Goal: Information Seeking & Learning: Learn about a topic

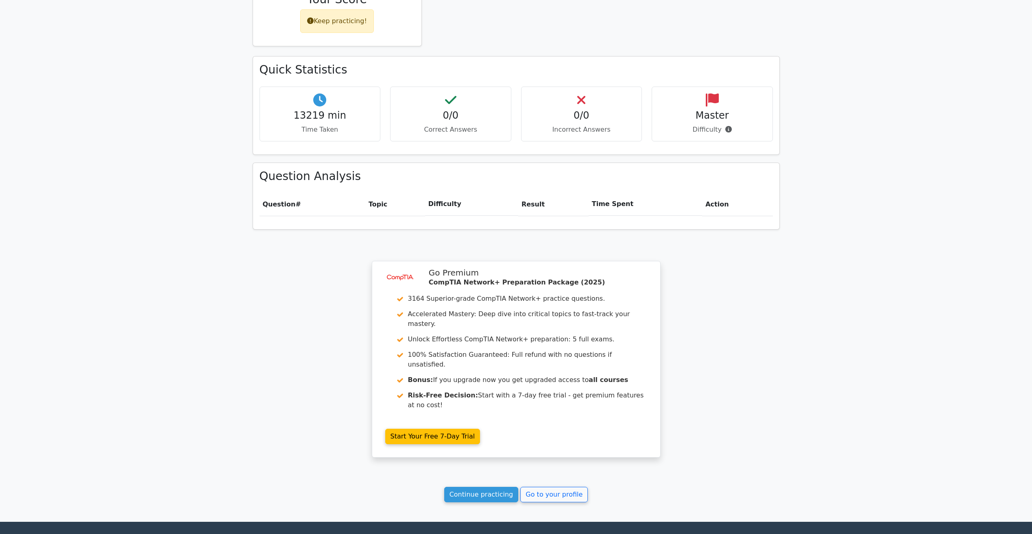
scroll to position [407, 0]
click at [493, 487] on link "Continue practicing" at bounding box center [481, 494] width 74 height 15
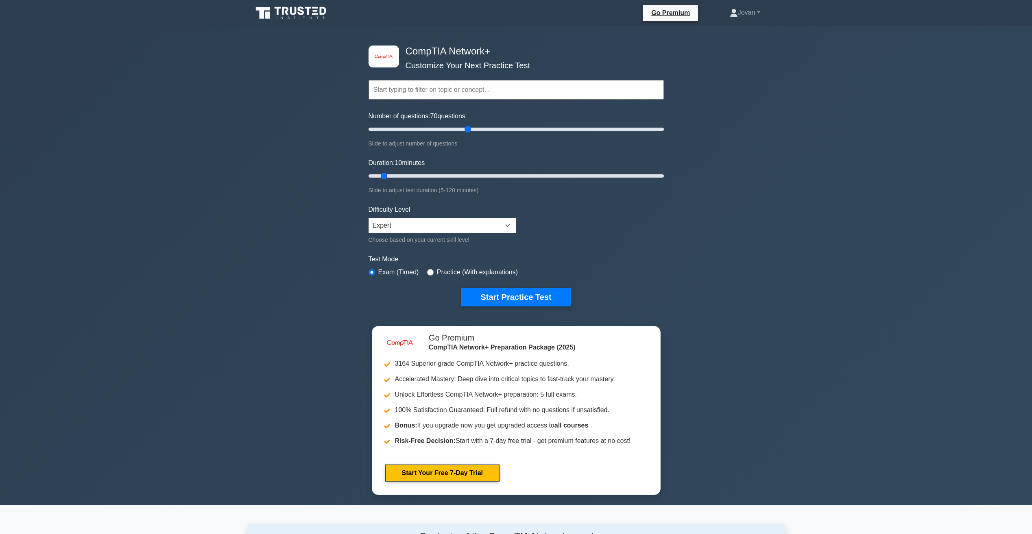
drag, startPoint x: 379, startPoint y: 126, endPoint x: 469, endPoint y: 135, distance: 90.3
click at [469, 134] on input "Number of questions: 70 questions" at bounding box center [515, 129] width 295 height 10
type input "70"
click at [471, 126] on input "Number of questions: 75 questions" at bounding box center [515, 129] width 295 height 10
drag, startPoint x: 430, startPoint y: 168, endPoint x: 384, endPoint y: 176, distance: 46.6
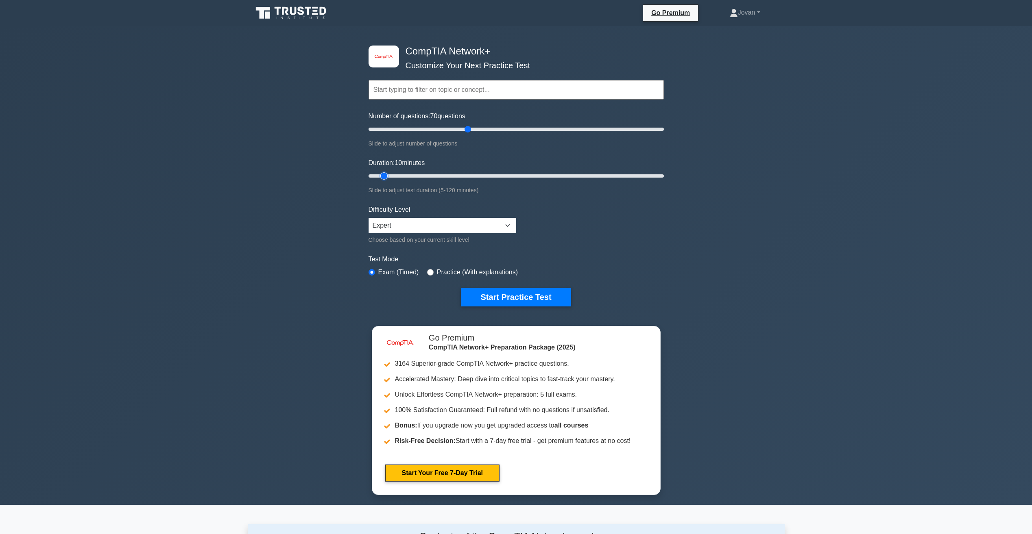
click at [386, 176] on input "Duration: 10 minutes" at bounding box center [515, 176] width 295 height 10
drag, startPoint x: 385, startPoint y: 176, endPoint x: 663, endPoint y: 166, distance: 278.7
type input "120"
click at [663, 171] on input "Duration: 120 minutes" at bounding box center [515, 176] width 295 height 10
drag, startPoint x: 466, startPoint y: 131, endPoint x: 480, endPoint y: 130, distance: 14.2
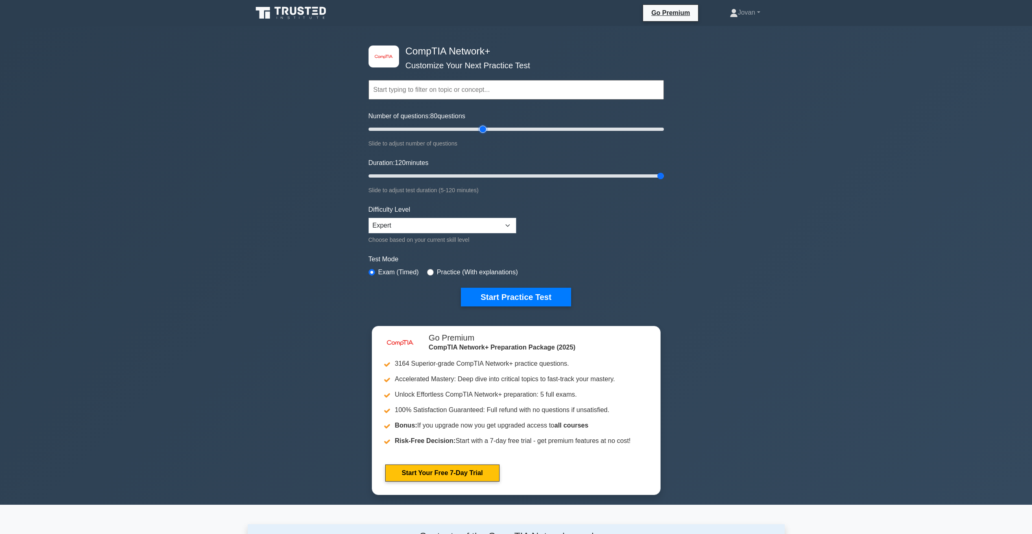
click at [480, 130] on input "Number of questions: 80 questions" at bounding box center [515, 129] width 295 height 10
type input "80"
click at [483, 131] on input "Number of questions: 80 questions" at bounding box center [515, 129] width 295 height 10
click at [508, 304] on button "Start Practice Test" at bounding box center [516, 297] width 110 height 19
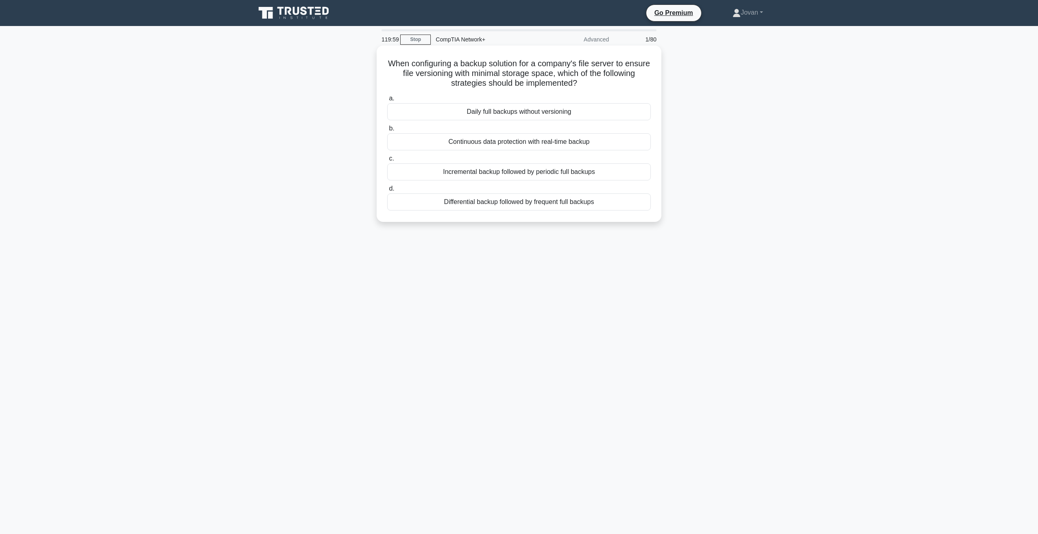
click at [473, 113] on div "Daily full backups without versioning" at bounding box center [519, 111] width 264 height 17
click at [387, 101] on input "a. Daily full backups without versioning" at bounding box center [387, 98] width 0 height 5
click at [503, 112] on div "FTP (File Transfer Protocol)" at bounding box center [519, 111] width 264 height 17
click at [387, 101] on input "a. FTP (File Transfer Protocol)" at bounding box center [387, 98] width 0 height 5
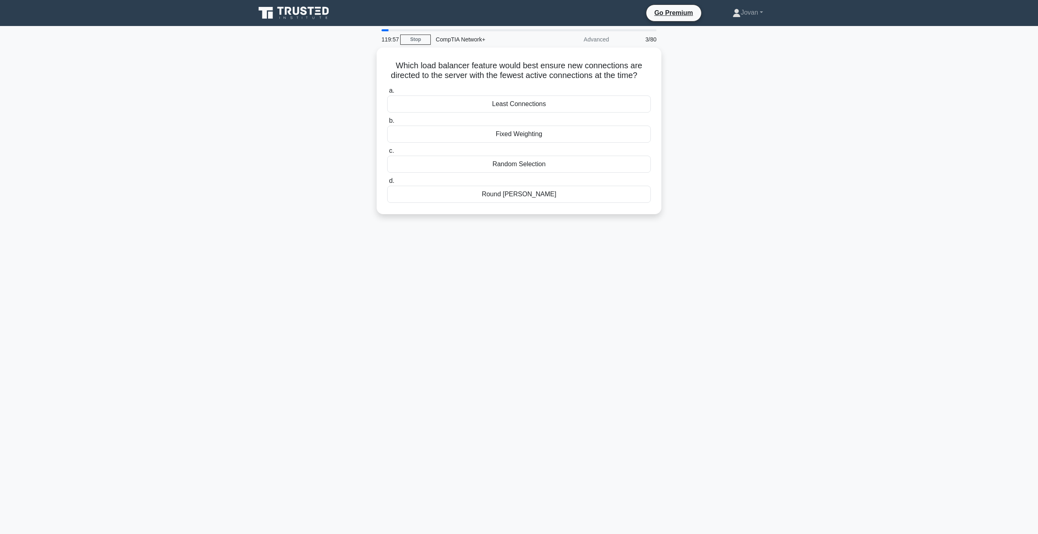
click at [503, 112] on div "Least Connections" at bounding box center [519, 104] width 264 height 17
click at [387, 94] on input "a. Least Connections" at bounding box center [387, 90] width 0 height 5
click at [802, 131] on main "119:56 Stop CompTIA Network+ Advanced 4/80 A company has a congested network du…" at bounding box center [519, 280] width 1038 height 508
drag, startPoint x: 645, startPoint y: 41, endPoint x: 658, endPoint y: 41, distance: 12.6
click at [658, 41] on div "4/80" at bounding box center [638, 39] width 48 height 16
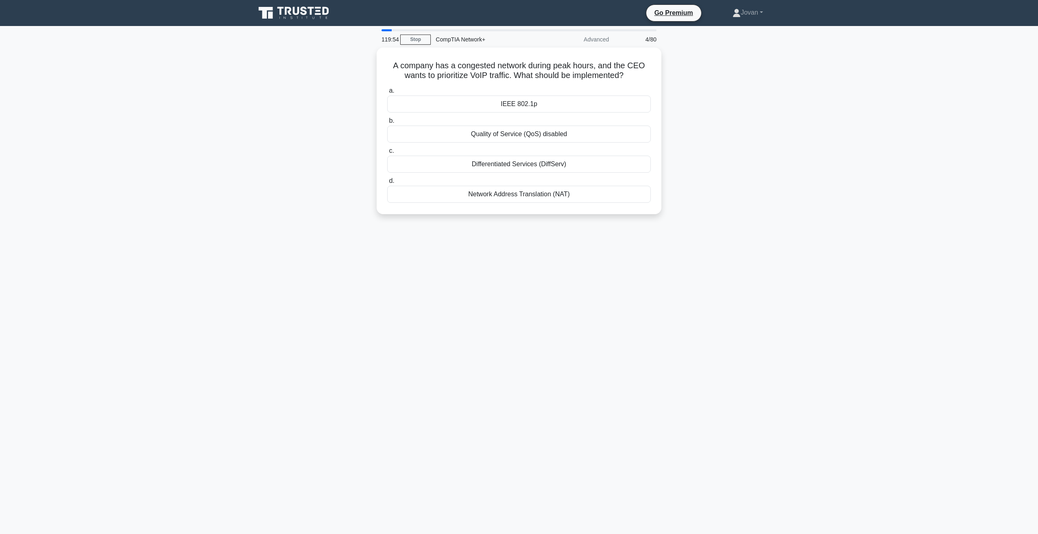
drag, startPoint x: 658, startPoint y: 41, endPoint x: 701, endPoint y: 48, distance: 43.7
click at [701, 48] on div "A company has a congested network during peak hours, and the CEO wants to prior…" at bounding box center [519, 136] width 537 height 176
